Goal: Task Accomplishment & Management: Manage account settings

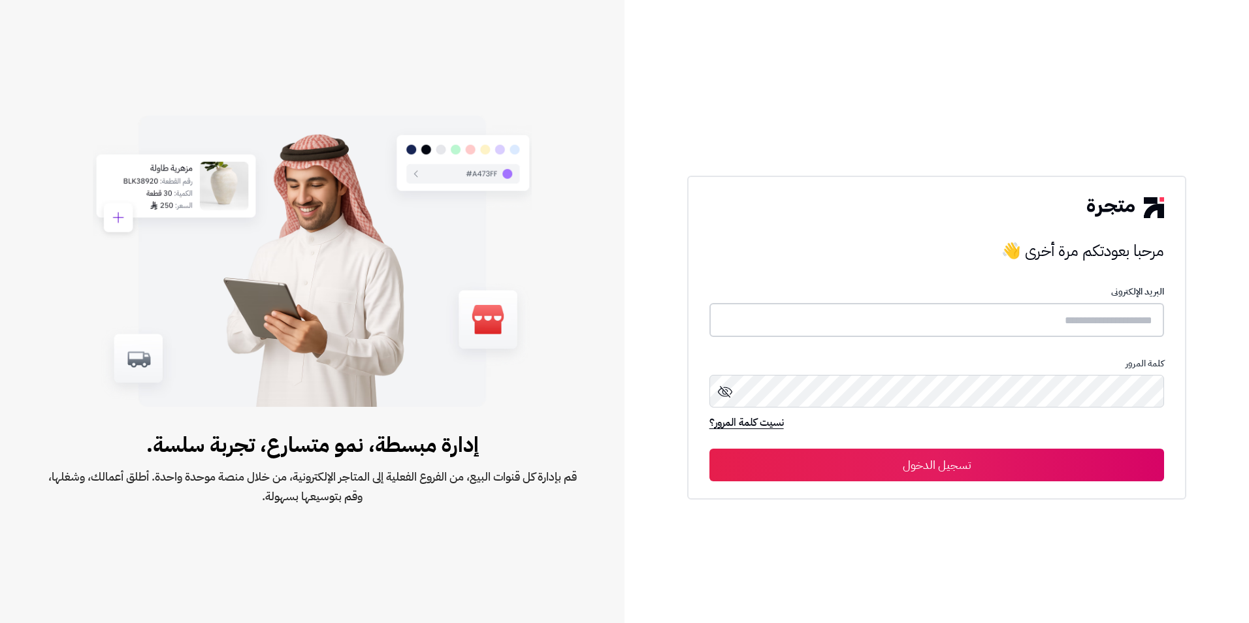
click at [1125, 323] on input "text" at bounding box center [937, 320] width 455 height 35
type input "*"
type input "**********"
click at [710, 449] on button "تسجيل الدخول" at bounding box center [937, 465] width 455 height 33
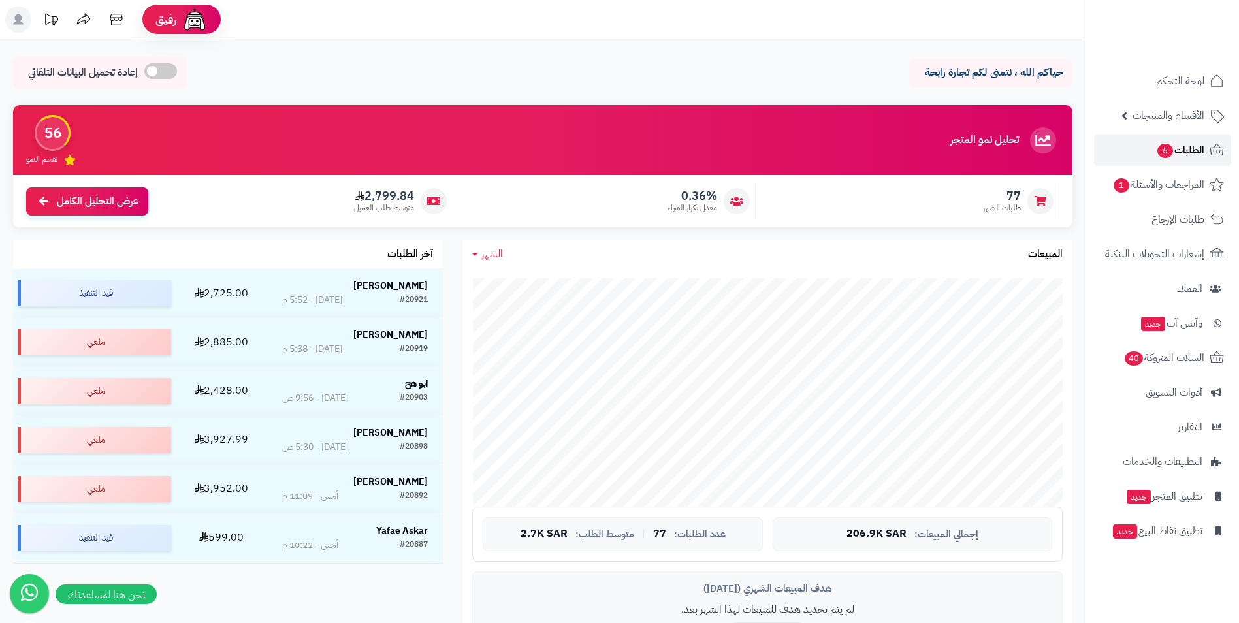
click at [1183, 152] on span "الطلبات 6" at bounding box center [1180, 150] width 48 height 18
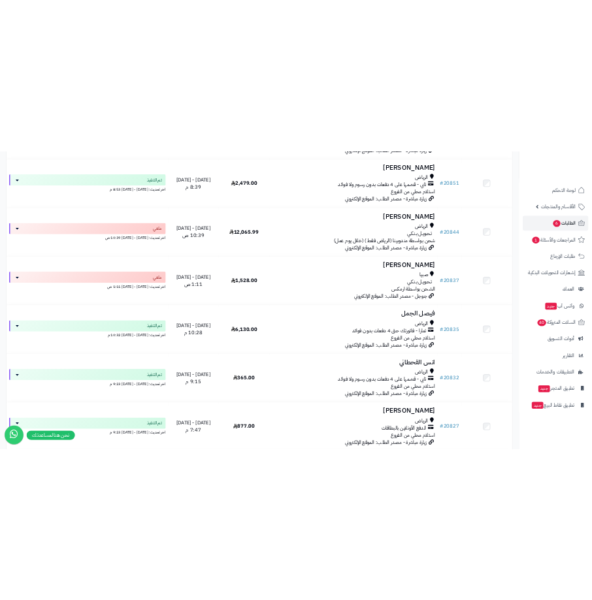
scroll to position [1922, 0]
